Goal: Task Accomplishment & Management: Manage account settings

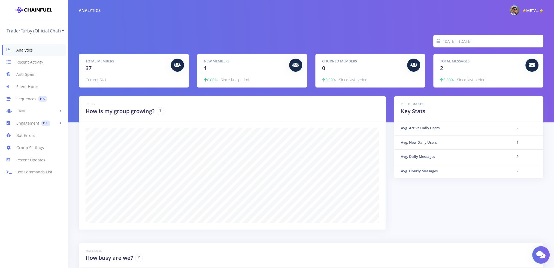
scroll to position [272440, 272085]
click at [32, 63] on link "Recent Activity" at bounding box center [34, 62] width 68 height 12
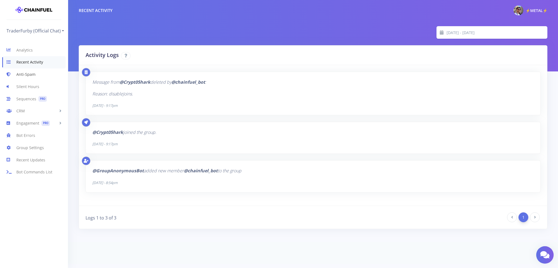
click at [31, 75] on link "Anti-Spam" at bounding box center [34, 74] width 68 height 12
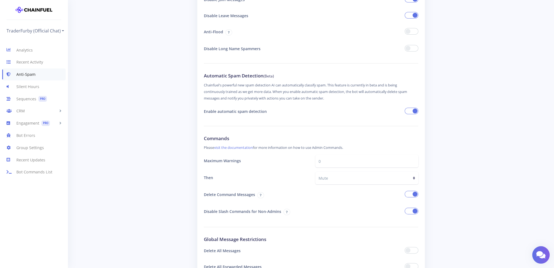
scroll to position [136, 0]
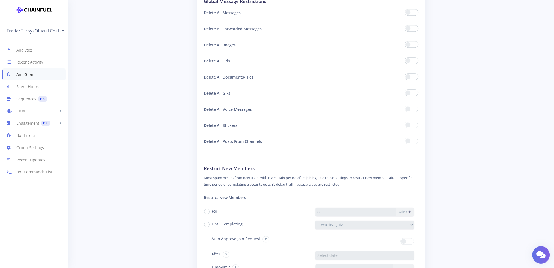
scroll to position [409, 0]
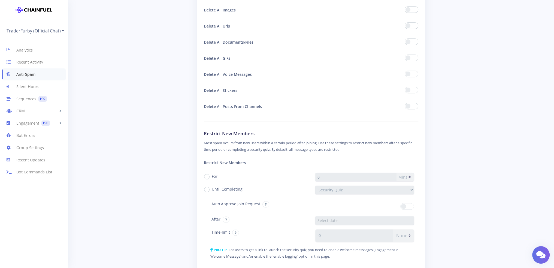
click at [411, 25] on span at bounding box center [412, 25] width 14 height 7
click at [0, 0] on input "checkbox" at bounding box center [0, 0] width 0 height 0
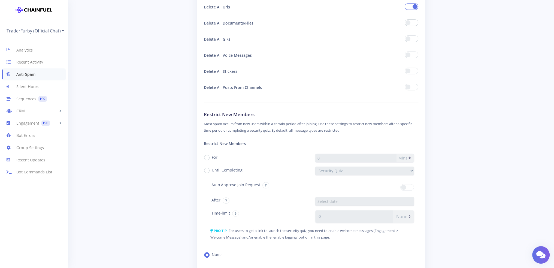
scroll to position [454, 0]
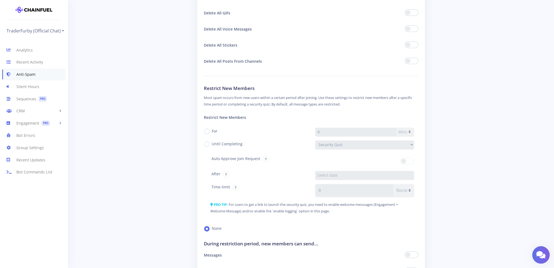
click at [212, 131] on label "For" at bounding box center [215, 131] width 6 height 6
click at [212, 131] on input "For" at bounding box center [214, 130] width 4 height 4
radio input "true"
click at [212, 144] on label "Until Completing" at bounding box center [227, 144] width 31 height 6
click at [212, 144] on input "Until Completing" at bounding box center [214, 142] width 4 height 4
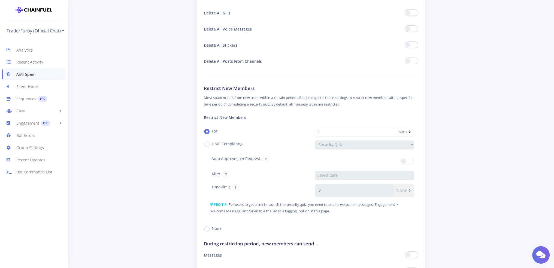
radio input "true"
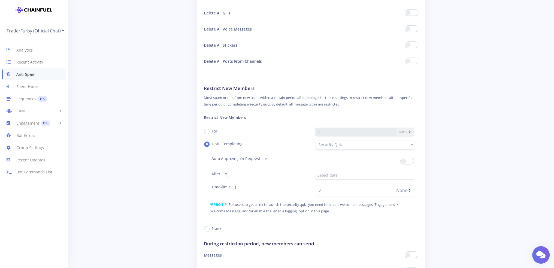
click at [402, 145] on select "Security Quiz" at bounding box center [364, 144] width 99 height 8
click at [315, 141] on select "Security Quiz" at bounding box center [364, 144] width 99 height 8
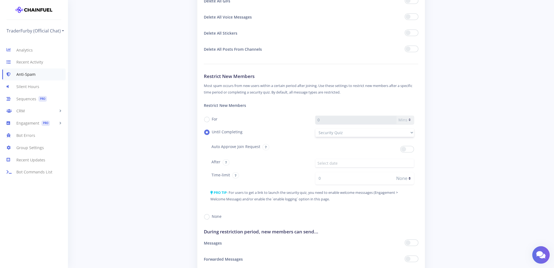
scroll to position [500, 0]
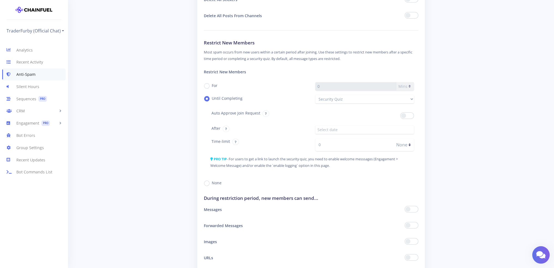
click at [212, 87] on label "For" at bounding box center [215, 86] width 6 height 6
click at [212, 86] on input "For" at bounding box center [214, 84] width 4 height 4
radio input "true"
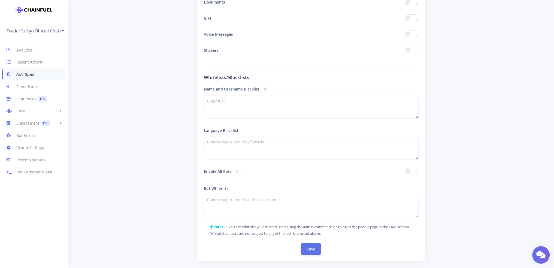
scroll to position [772, 0]
click at [231, 146] on textarea at bounding box center [311, 146] width 215 height 23
click at [307, 253] on button "Save" at bounding box center [311, 248] width 20 height 12
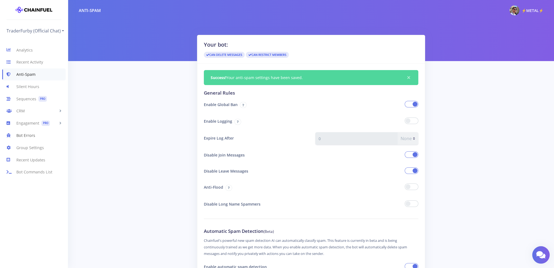
click at [27, 134] on link "Bot Errors" at bounding box center [34, 135] width 68 height 12
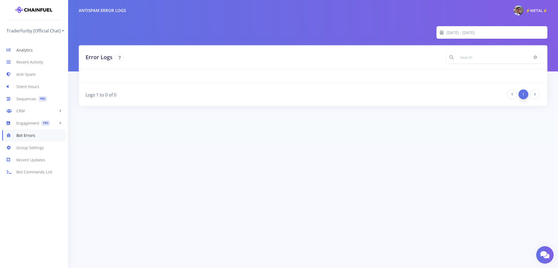
click at [23, 50] on link "Analytics" at bounding box center [34, 50] width 68 height 12
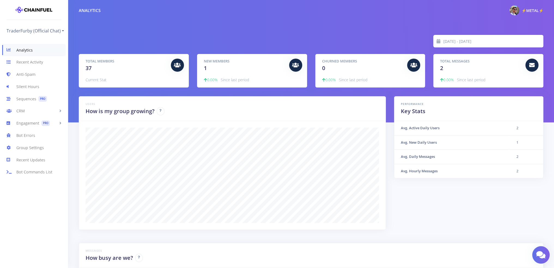
scroll to position [95, 451]
click at [24, 63] on link "Recent Activity" at bounding box center [34, 62] width 68 height 12
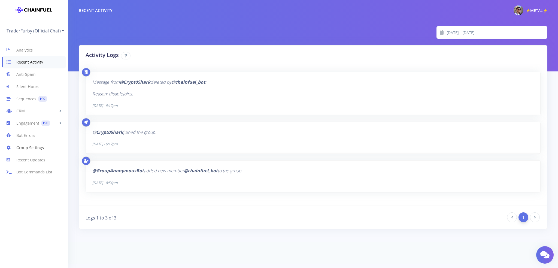
click at [32, 150] on link "Group Settings" at bounding box center [34, 147] width 68 height 12
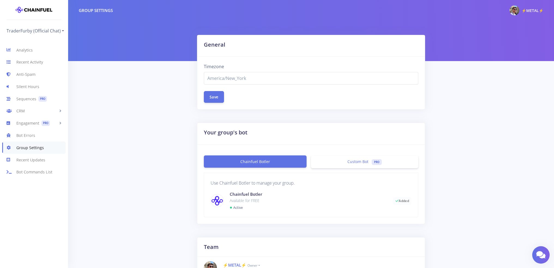
select select "America/New_York"
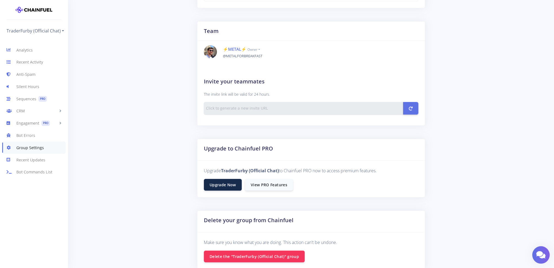
scroll to position [227, 0]
